Goal: Information Seeking & Learning: Learn about a topic

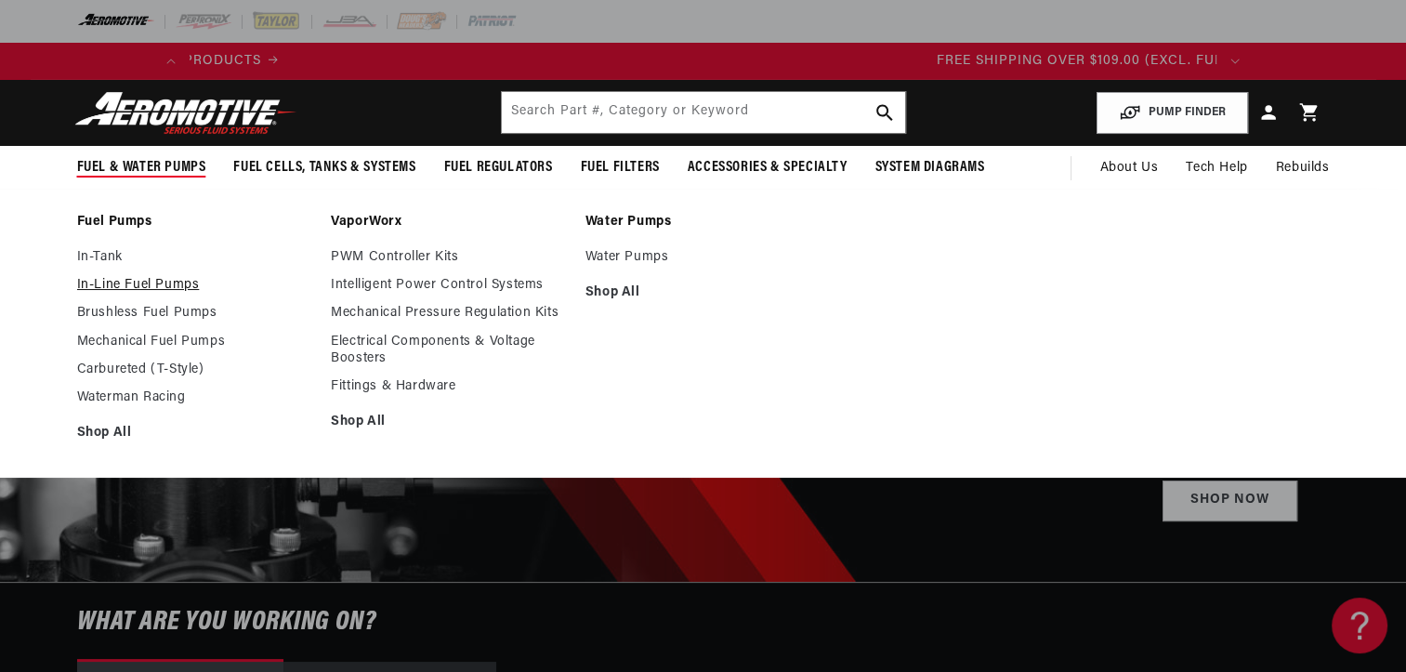
click at [153, 287] on link "In-Line Fuel Pumps" at bounding box center [195, 285] width 236 height 17
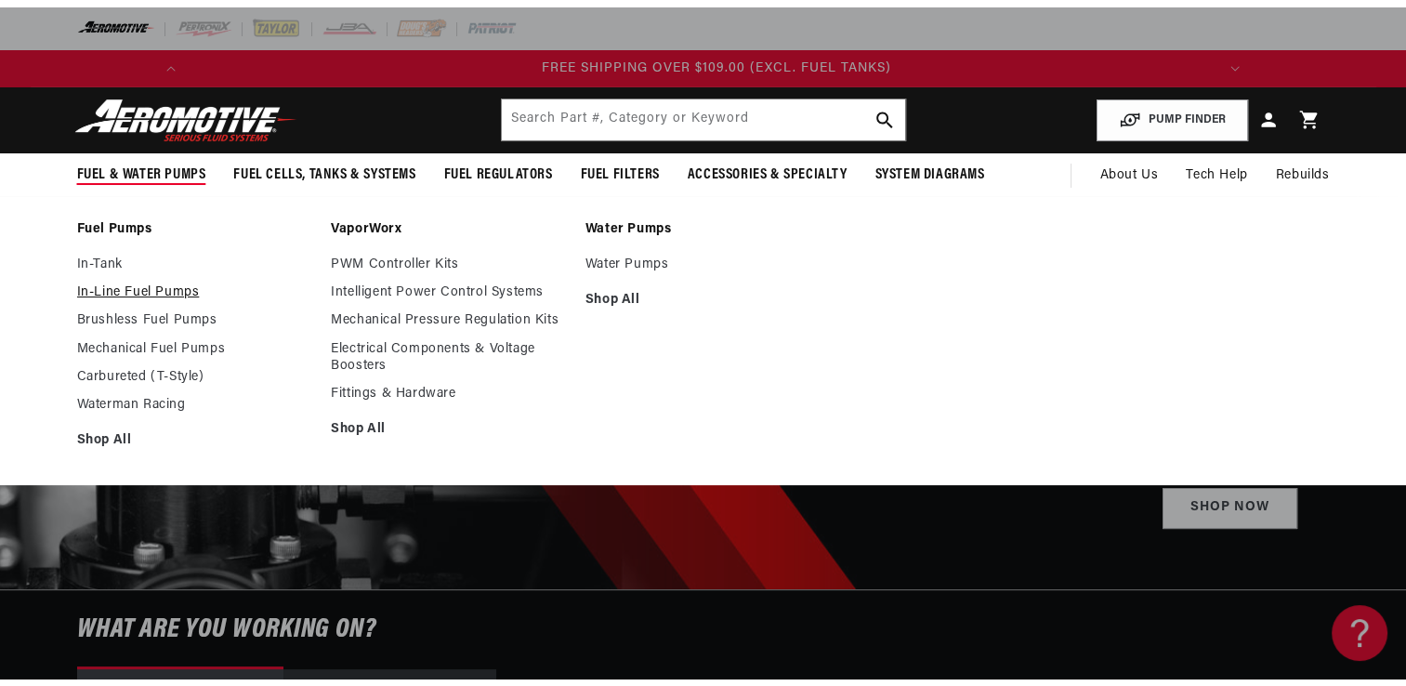
scroll to position [0, 2076]
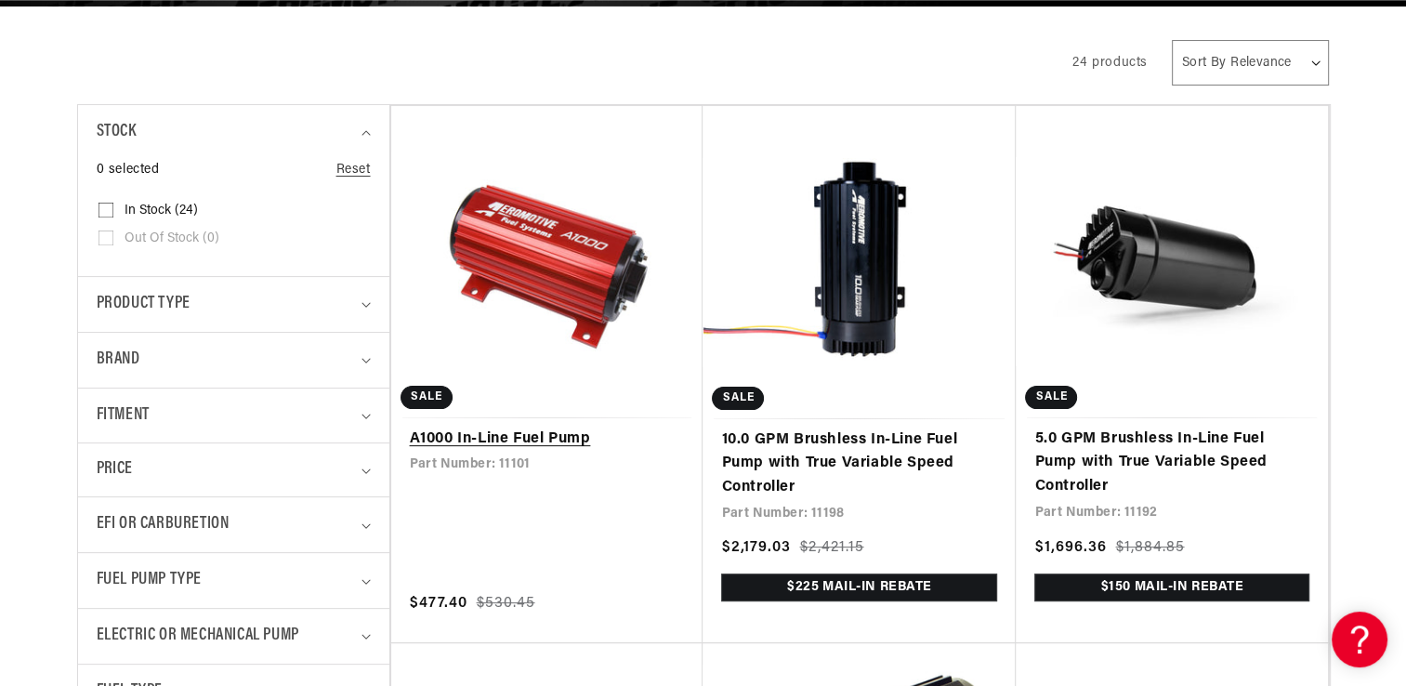
click at [517, 427] on link "A1000 In-Line Fuel Pump" at bounding box center [547, 439] width 275 height 24
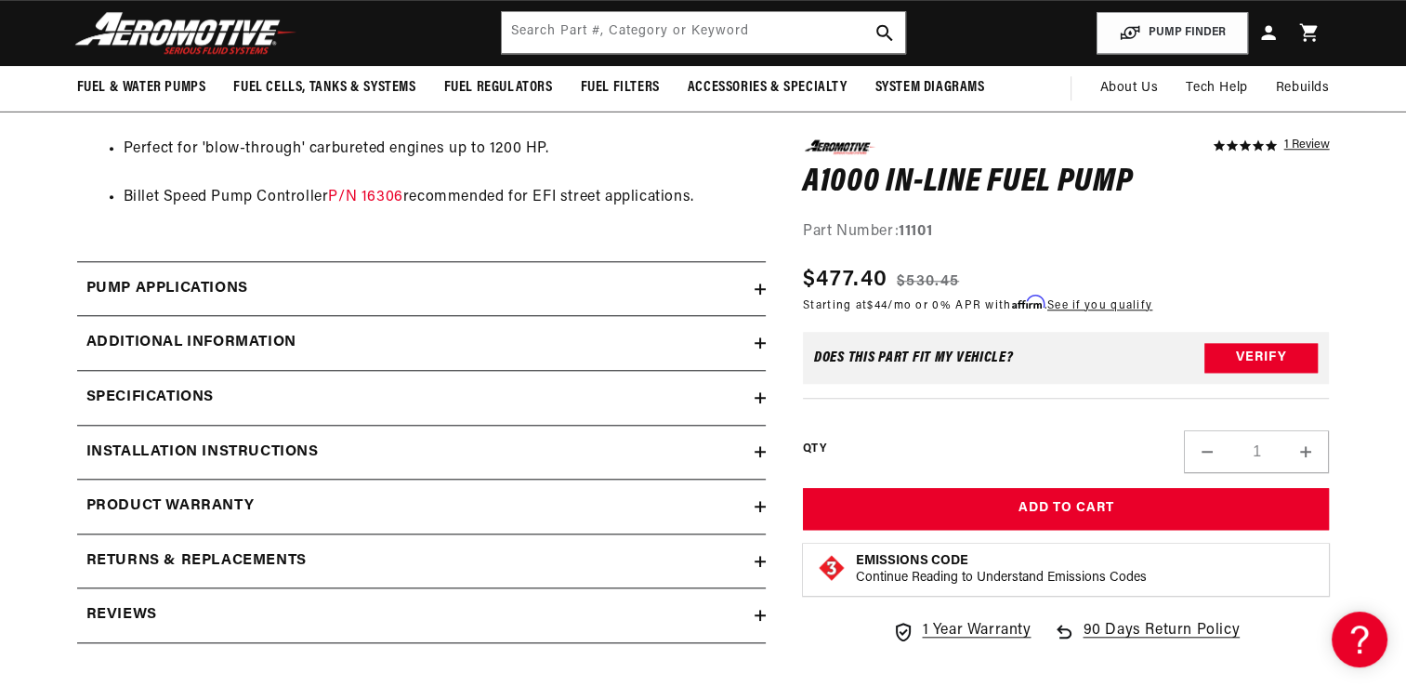
click at [754, 395] on icon at bounding box center [759, 397] width 11 height 11
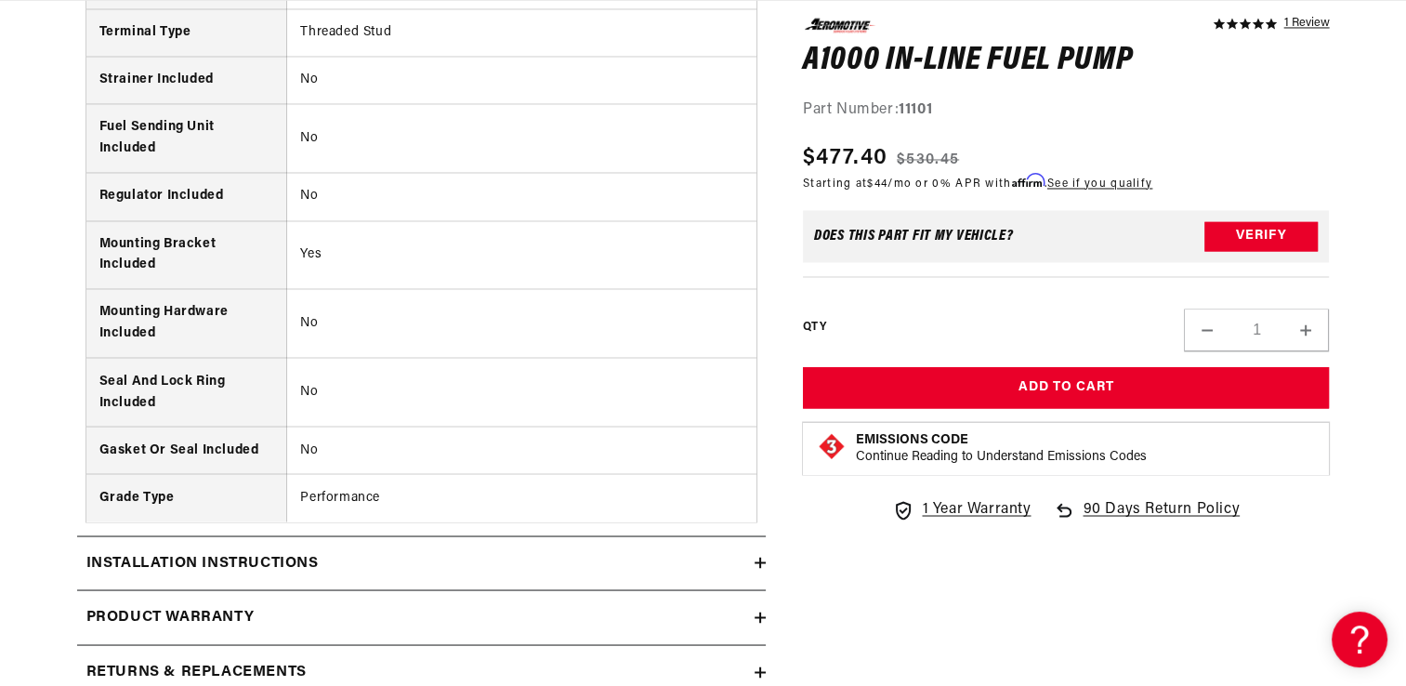
scroll to position [0, 2107]
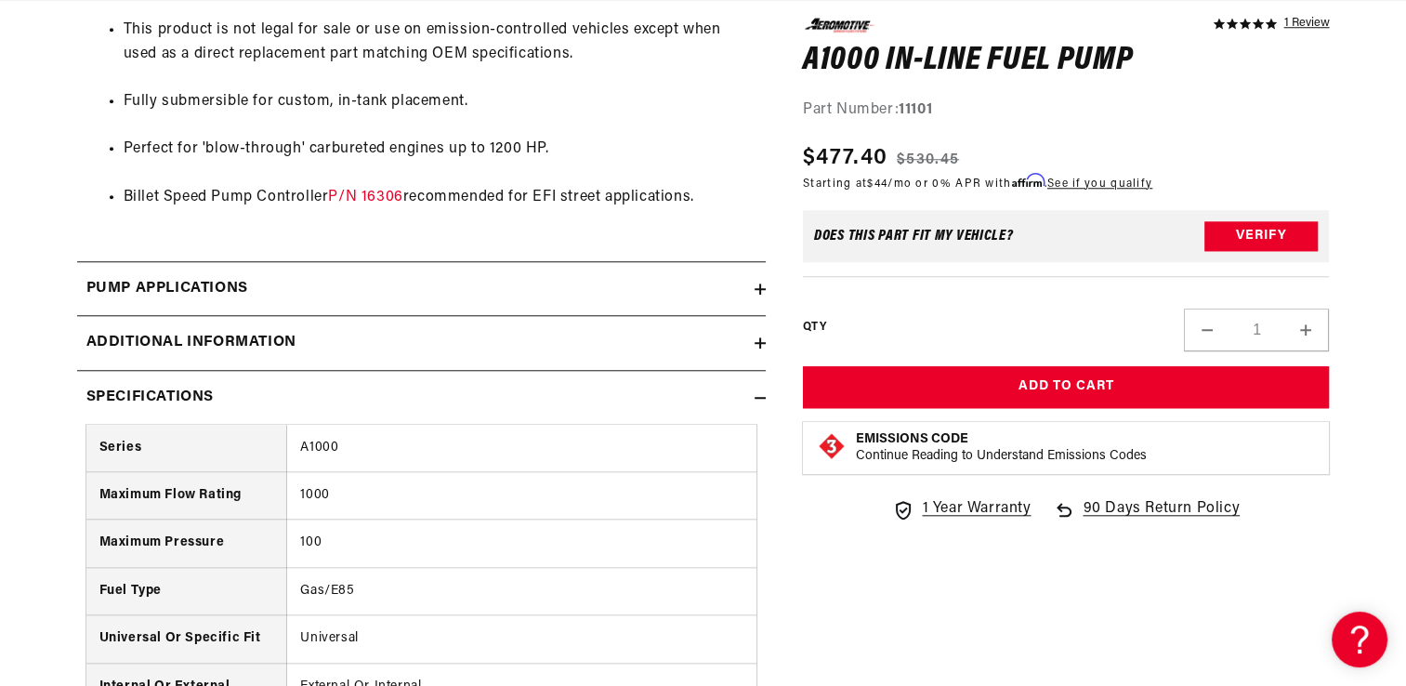
click at [519, 281] on div "Pump Applications" at bounding box center [415, 289] width 677 height 24
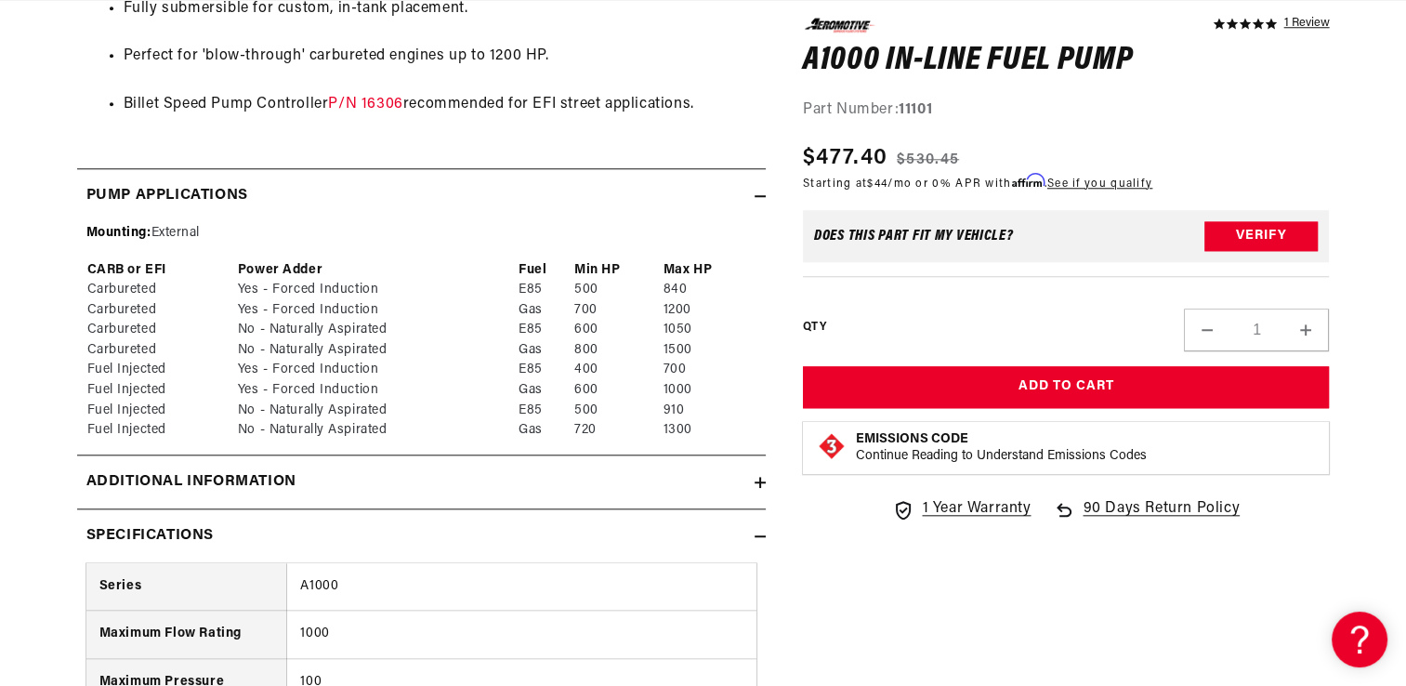
scroll to position [0, 1053]
